Goal: Transaction & Acquisition: Purchase product/service

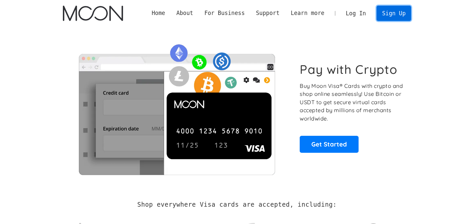
click at [387, 18] on link "Sign Up" at bounding box center [394, 13] width 35 height 15
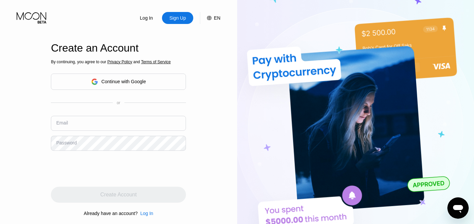
click at [110, 86] on div "Continue with Google" at bounding box center [118, 82] width 55 height 10
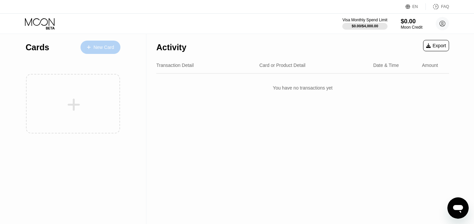
click at [103, 45] on div "New Card" at bounding box center [104, 48] width 21 height 6
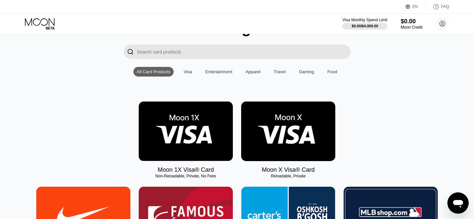
scroll to position [66, 0]
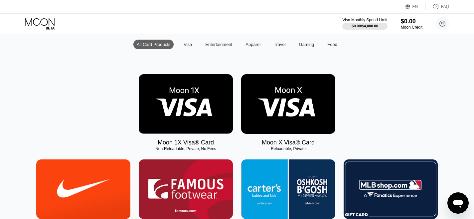
click at [191, 106] on img at bounding box center [186, 104] width 94 height 60
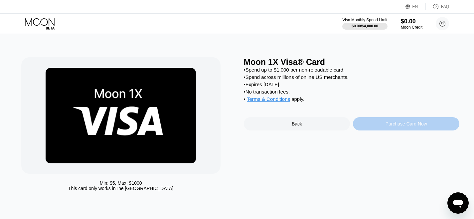
click at [380, 127] on div "Purchase Card Now" at bounding box center [406, 123] width 107 height 13
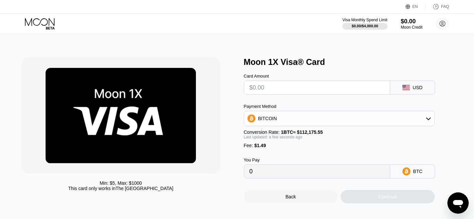
click at [281, 91] on input "text" at bounding box center [317, 87] width 135 height 13
type input "$6"
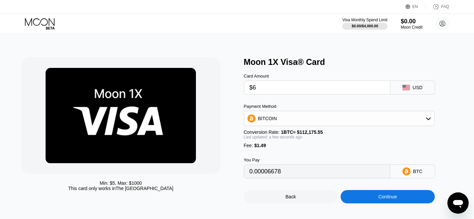
type input "0.00006678"
type input "$60"
type input "0.00054816"
type input "$60"
click at [407, 127] on div "Payment Method BITCOIN Conversion Rate: 1 BTC ≈ $112,175.55 Last updated: a min…" at bounding box center [339, 126] width 191 height 44
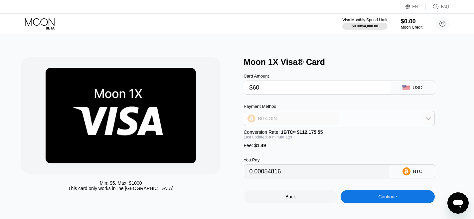
click at [425, 120] on div "BITCOIN" at bounding box center [339, 118] width 190 height 13
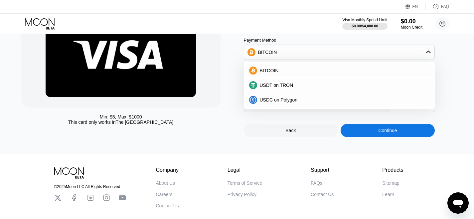
scroll to position [76, 0]
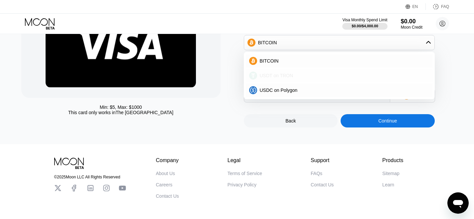
click at [277, 74] on span "USDT on TRON" at bounding box center [277, 75] width 34 height 5
type input "62.11"
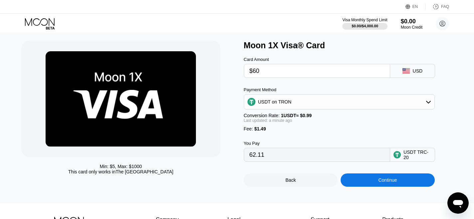
scroll to position [16, 0]
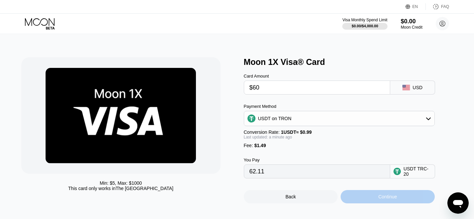
click at [378, 194] on div "Continue" at bounding box center [388, 196] width 94 height 13
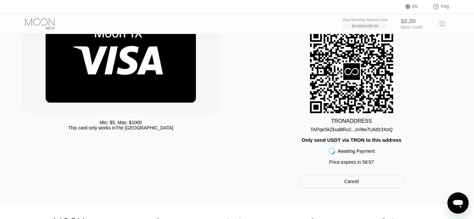
scroll to position [44, 0]
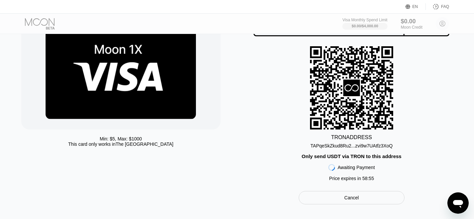
click at [390, 147] on div "TAPqeSkZkud8Ru2...zvi9w7UAtfz3XoQ" at bounding box center [352, 145] width 82 height 5
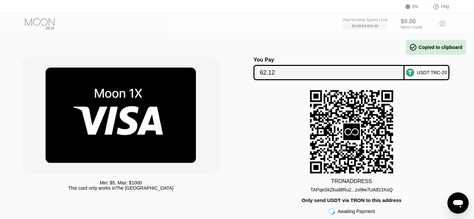
scroll to position [0, 0]
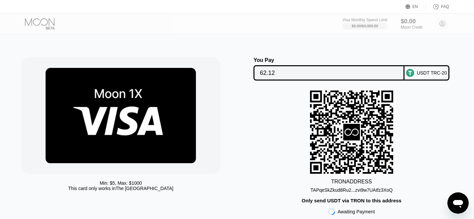
drag, startPoint x: 378, startPoint y: 190, endPoint x: 402, endPoint y: 3, distance: 187.9
click at [378, 190] on div "TAPqeSkZkud8Ru2...zvi9w7UAtfz3XoQ" at bounding box center [352, 189] width 82 height 5
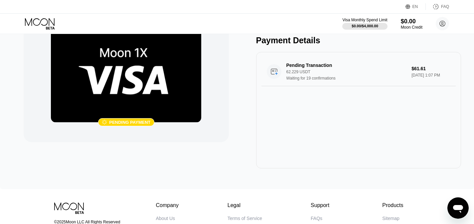
scroll to position [34, 0]
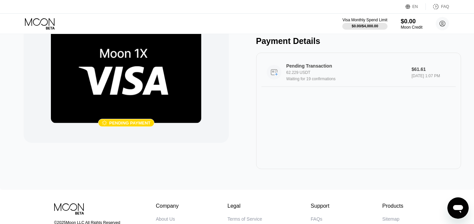
click at [326, 74] on div "62.229 USDT" at bounding box center [350, 72] width 126 height 5
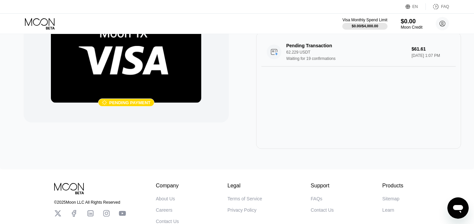
scroll to position [43, 0]
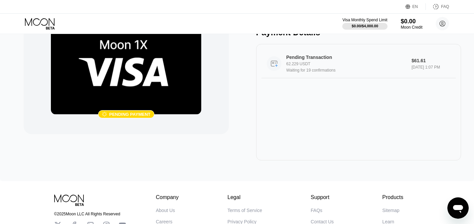
click at [271, 63] on circle at bounding box center [274, 63] width 15 height 15
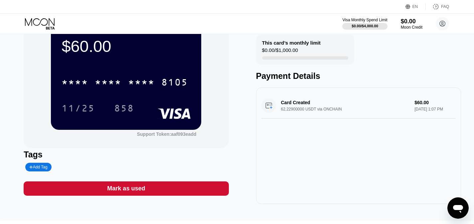
scroll to position [28, 0]
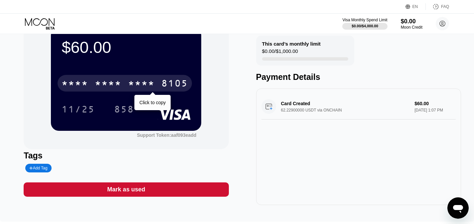
click at [151, 86] on div "* * * *" at bounding box center [141, 84] width 27 height 11
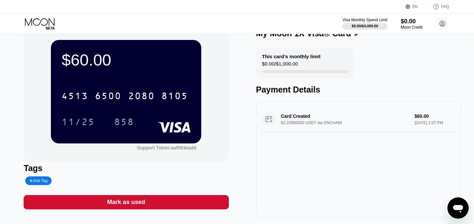
scroll to position [0, 0]
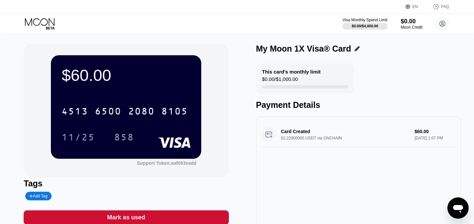
click at [150, 128] on div "4513 6500 2080 8105 11/25 858" at bounding box center [126, 117] width 129 height 39
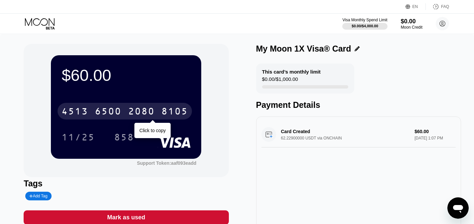
click at [149, 112] on div "2080" at bounding box center [141, 112] width 27 height 11
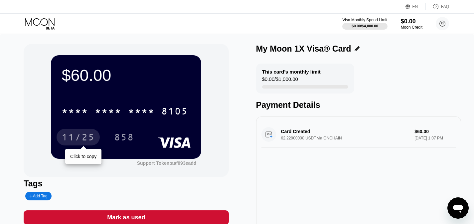
click at [69, 138] on div "11/25" at bounding box center [78, 138] width 33 height 11
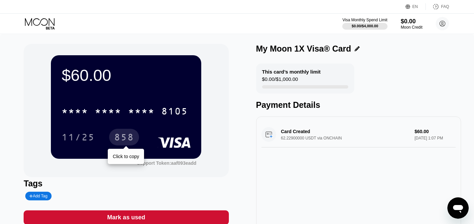
click at [130, 137] on div "858" at bounding box center [124, 138] width 20 height 11
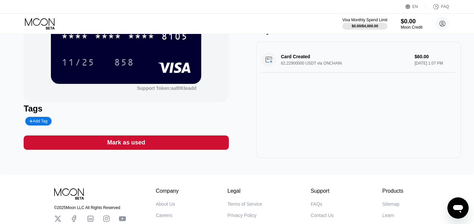
scroll to position [3, 0]
